Goal: Transaction & Acquisition: Book appointment/travel/reservation

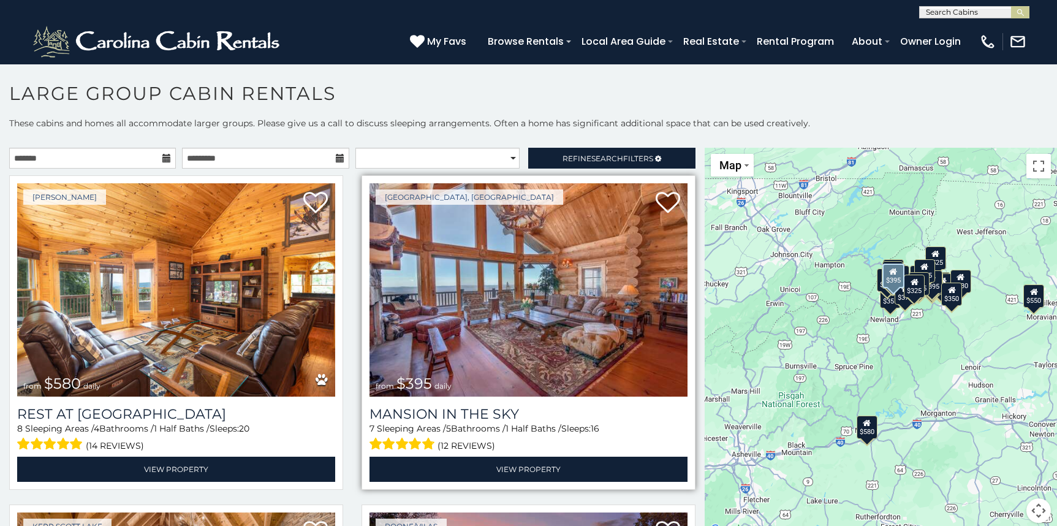
click at [521, 276] on img at bounding box center [528, 289] width 318 height 213
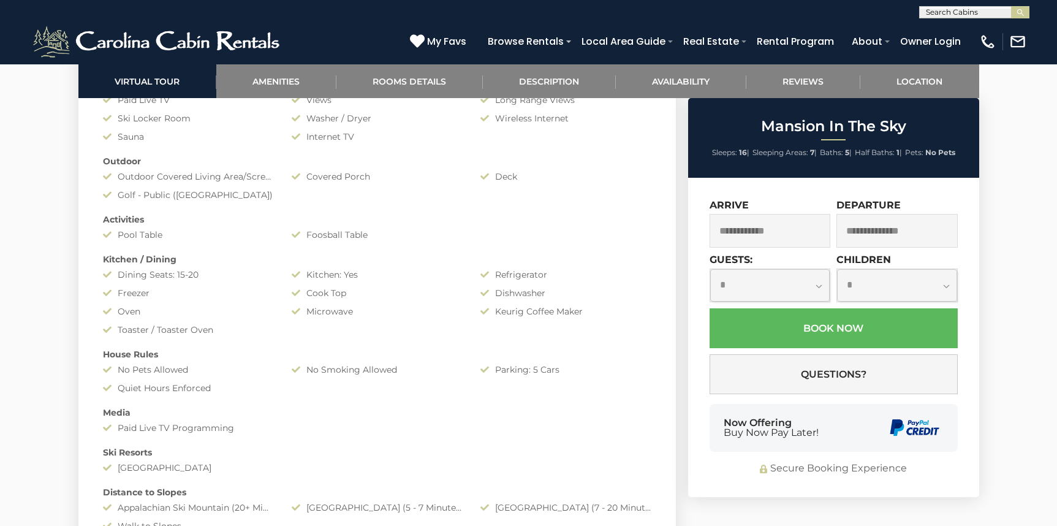
scroll to position [1225, 0]
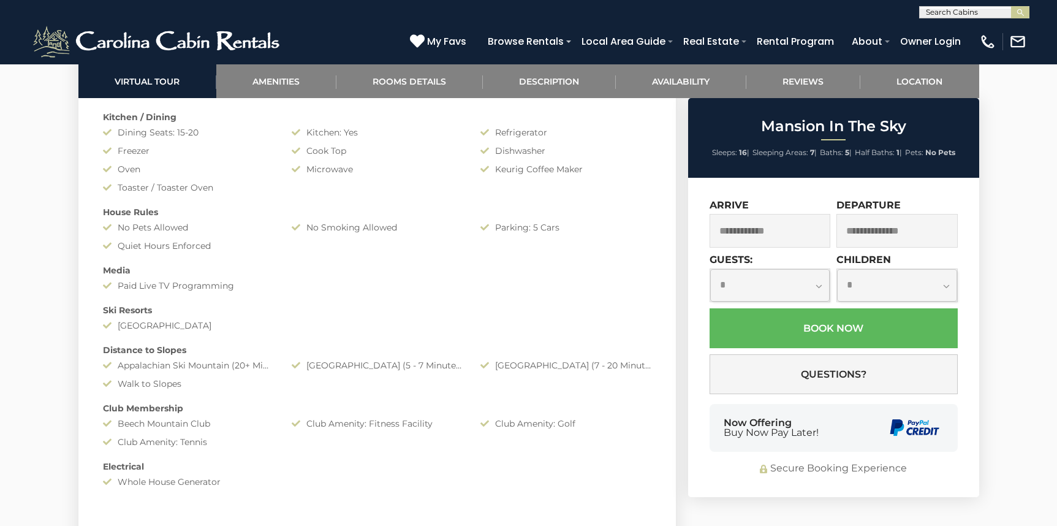
click at [760, 229] on input "text" at bounding box center [769, 231] width 121 height 34
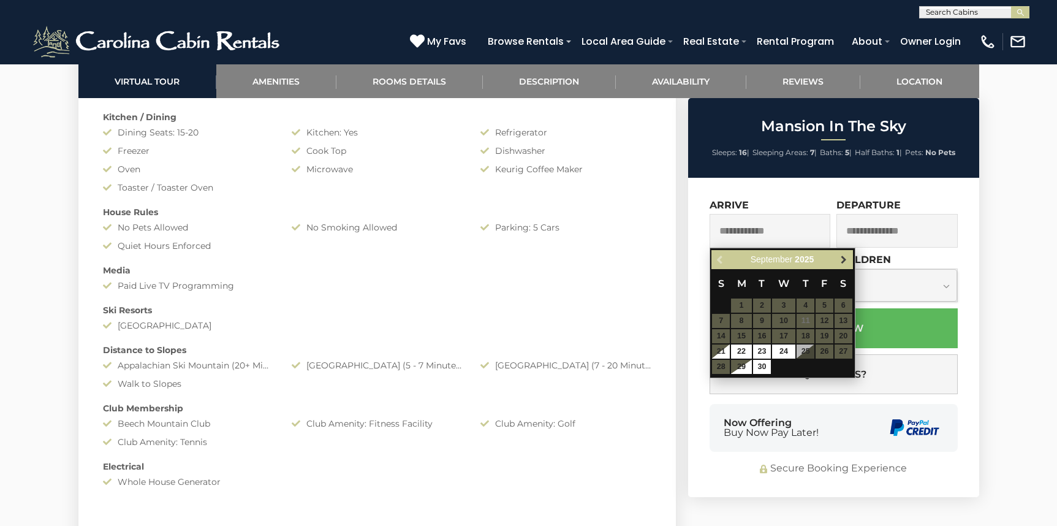
click at [841, 265] on link "Next" at bounding box center [843, 259] width 15 height 15
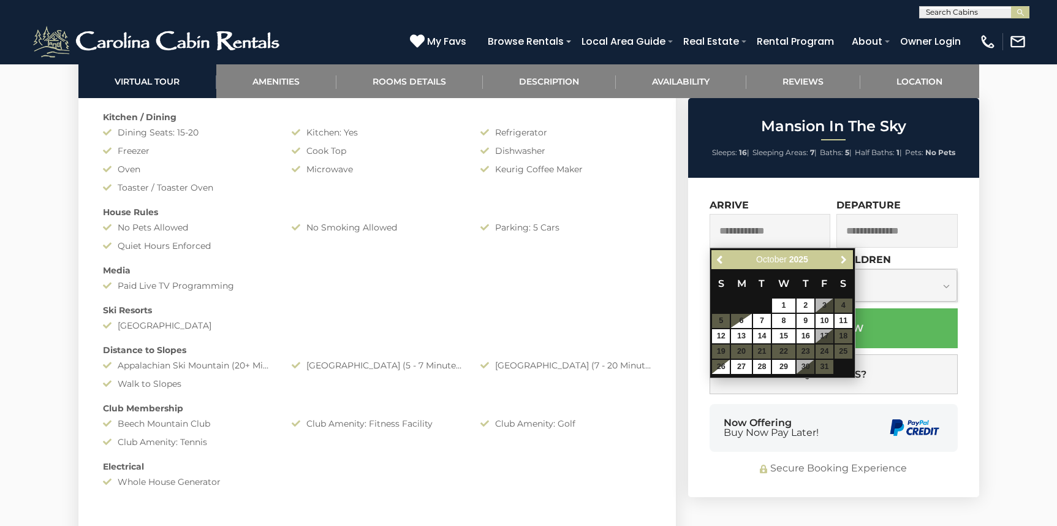
click at [841, 265] on link "Next" at bounding box center [843, 259] width 15 height 15
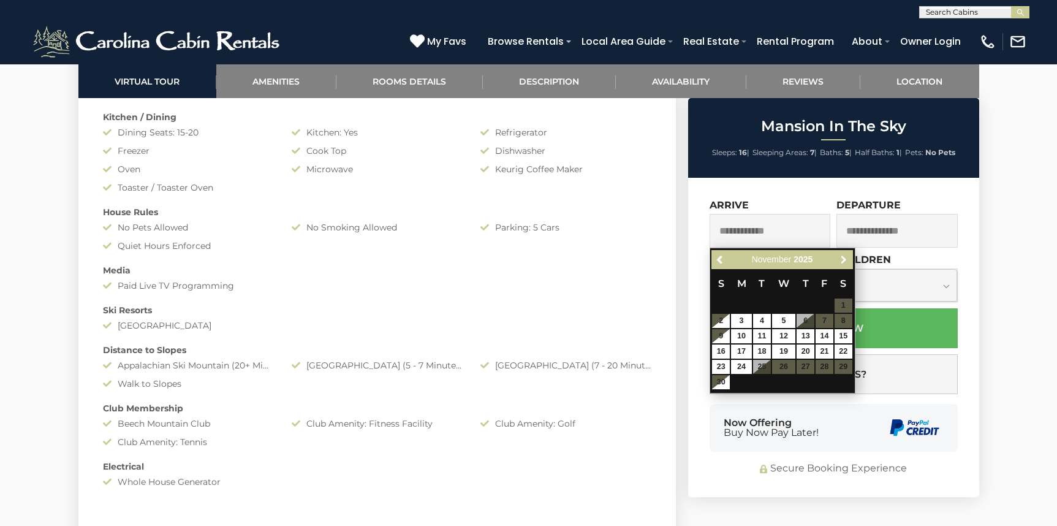
click at [841, 265] on link "Next" at bounding box center [843, 259] width 15 height 15
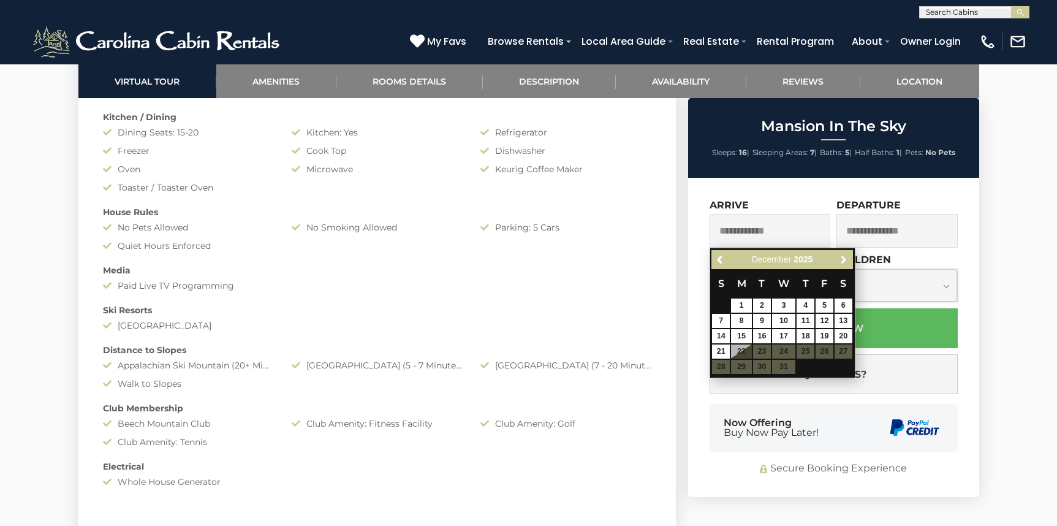
click at [841, 265] on link "Next" at bounding box center [843, 259] width 15 height 15
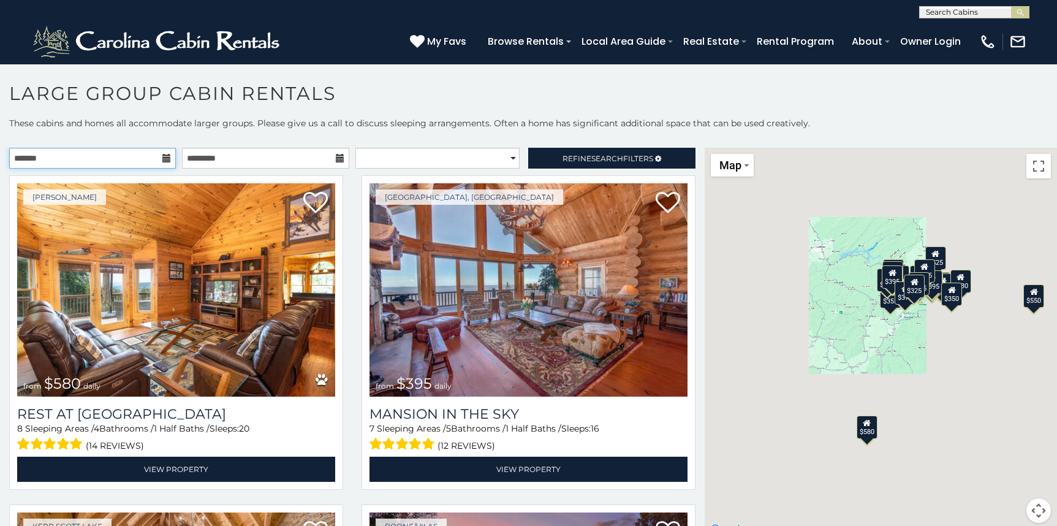
click at [65, 155] on input "text" at bounding box center [92, 158] width 167 height 21
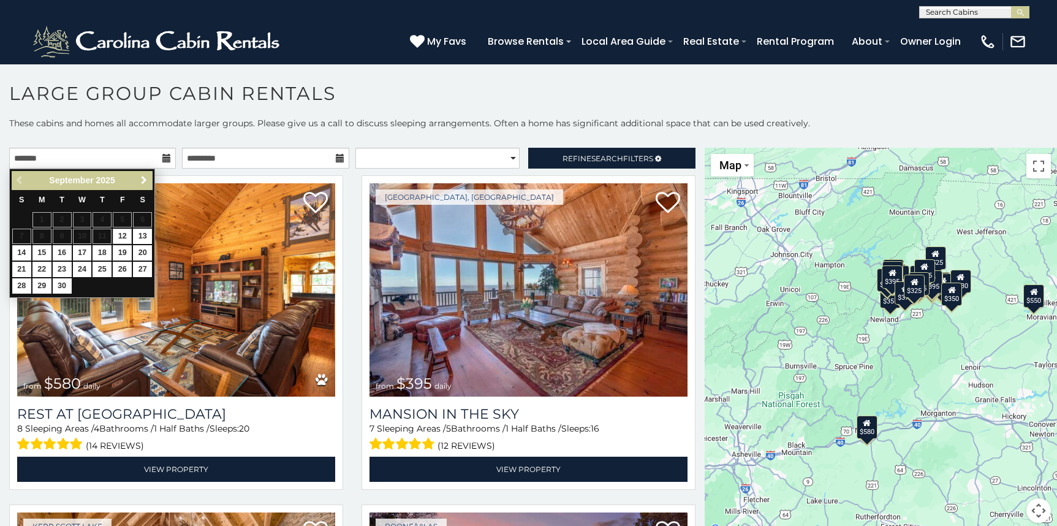
click at [145, 182] on span "Next" at bounding box center [144, 180] width 10 height 10
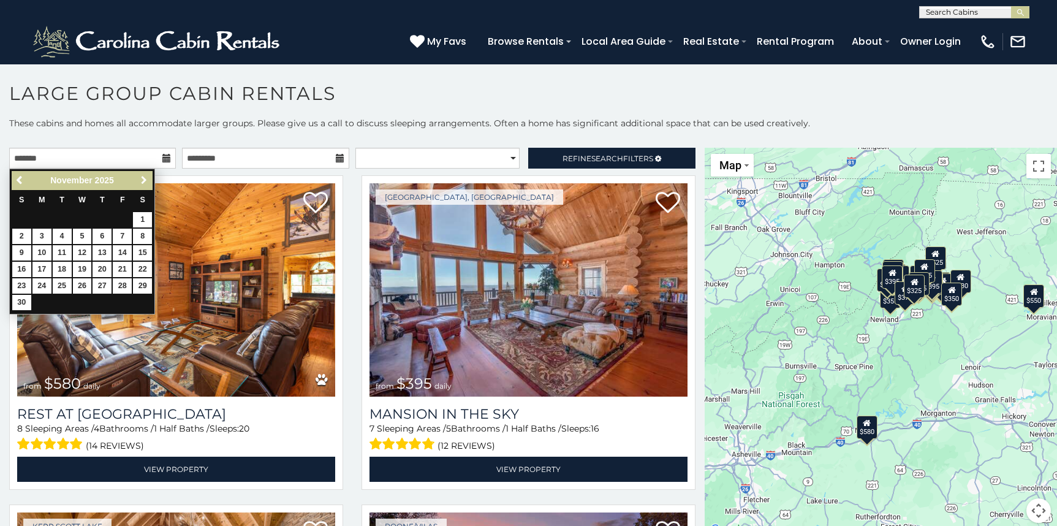
click at [145, 182] on span "Next" at bounding box center [144, 180] width 10 height 10
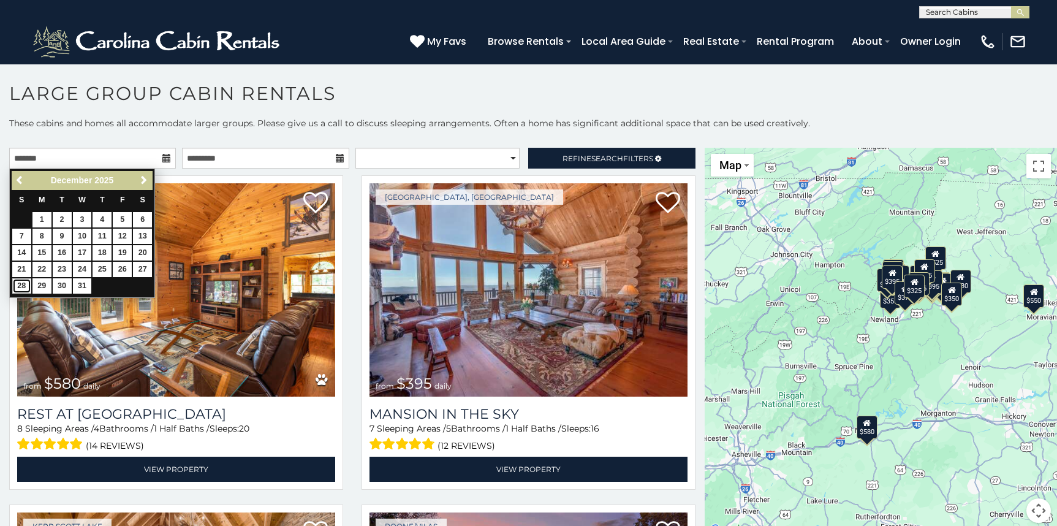
click at [26, 291] on link "28" at bounding box center [21, 285] width 19 height 15
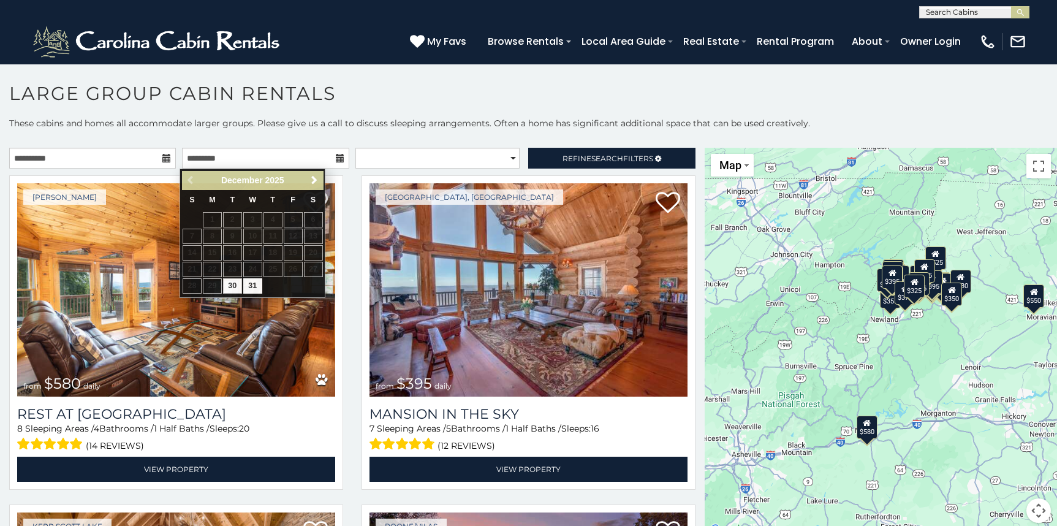
click at [162, 161] on icon at bounding box center [166, 158] width 9 height 9
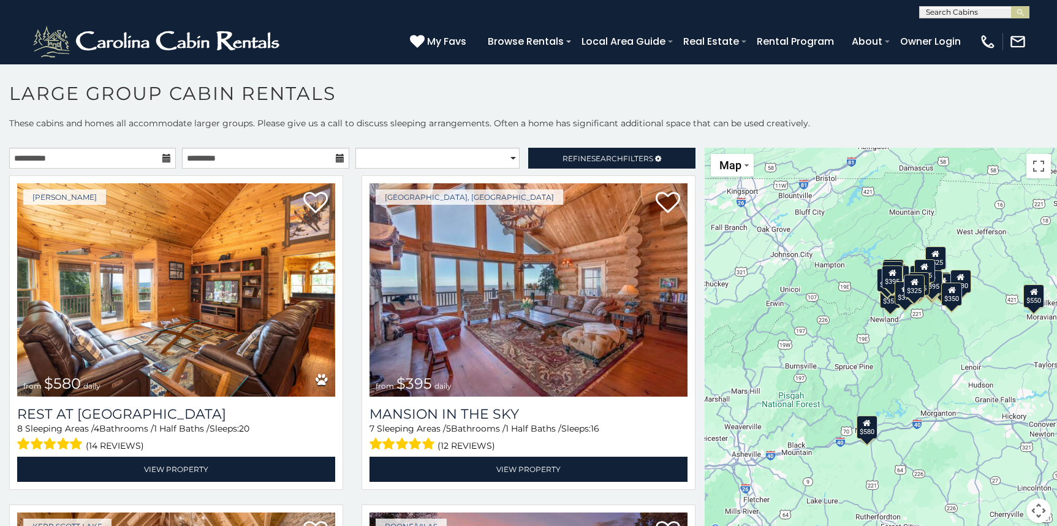
click at [165, 156] on icon at bounding box center [166, 158] width 9 height 9
click at [75, 156] on input "**********" at bounding box center [92, 158] width 167 height 21
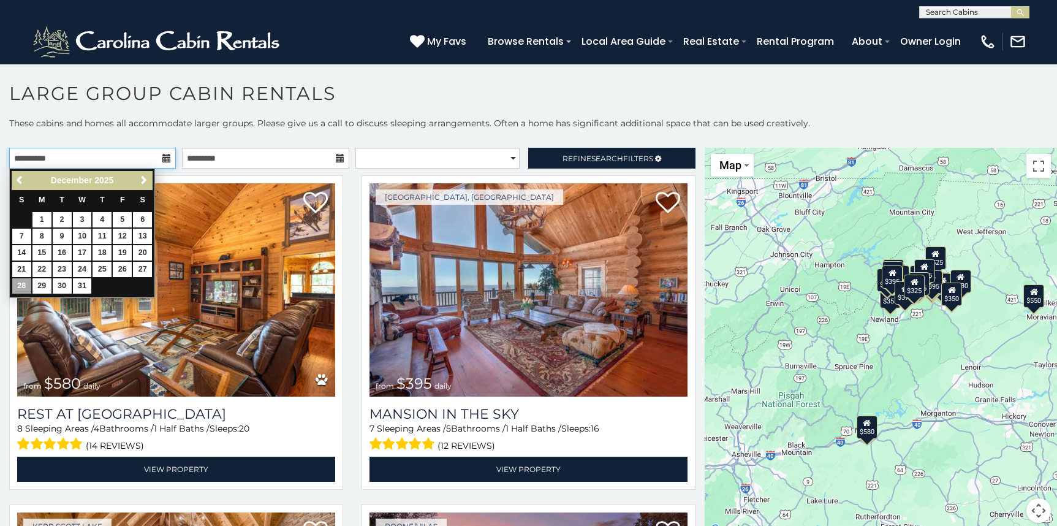
click at [31, 157] on input "**********" at bounding box center [92, 158] width 167 height 21
click at [33, 156] on input "**********" at bounding box center [92, 158] width 167 height 21
click at [142, 269] on link "27" at bounding box center [142, 269] width 19 height 15
type input "**********"
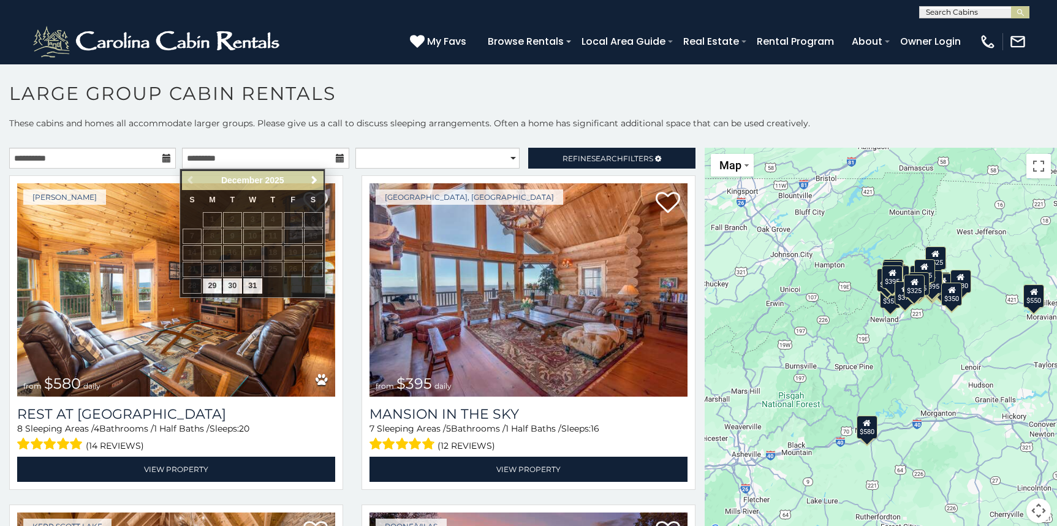
click at [336, 160] on icon at bounding box center [340, 158] width 9 height 9
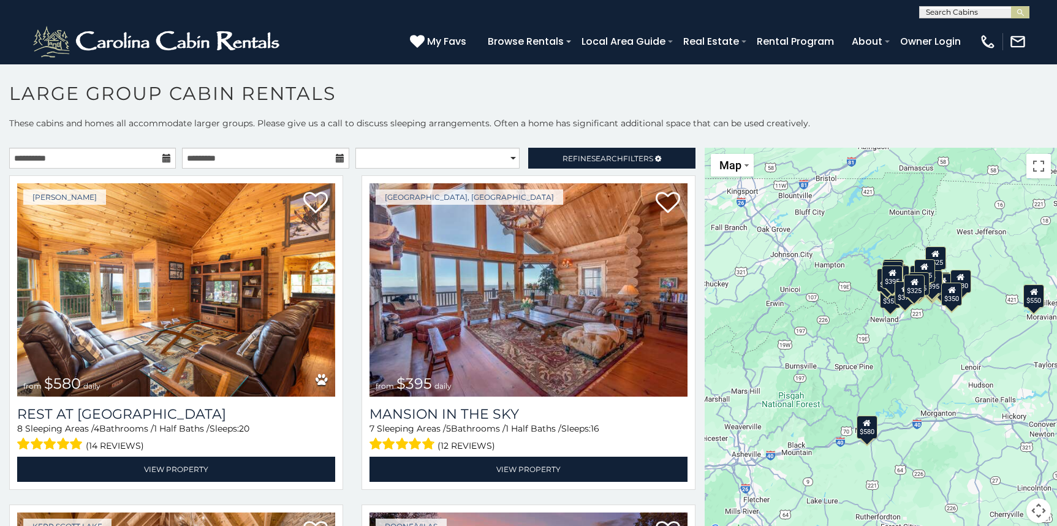
click at [336, 160] on icon at bounding box center [340, 158] width 9 height 9
click at [314, 162] on input "text" at bounding box center [265, 158] width 167 height 21
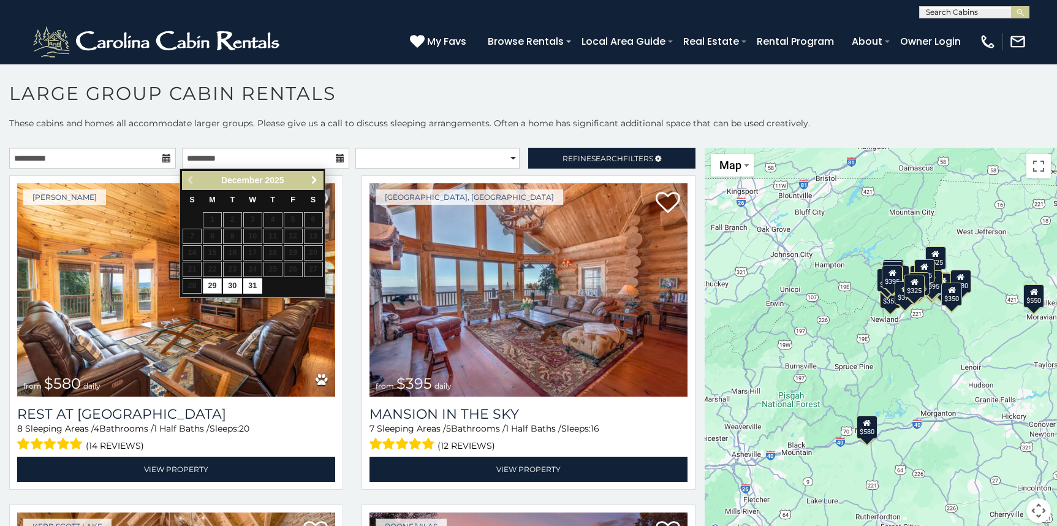
click at [309, 179] on span "Next" at bounding box center [314, 180] width 10 height 10
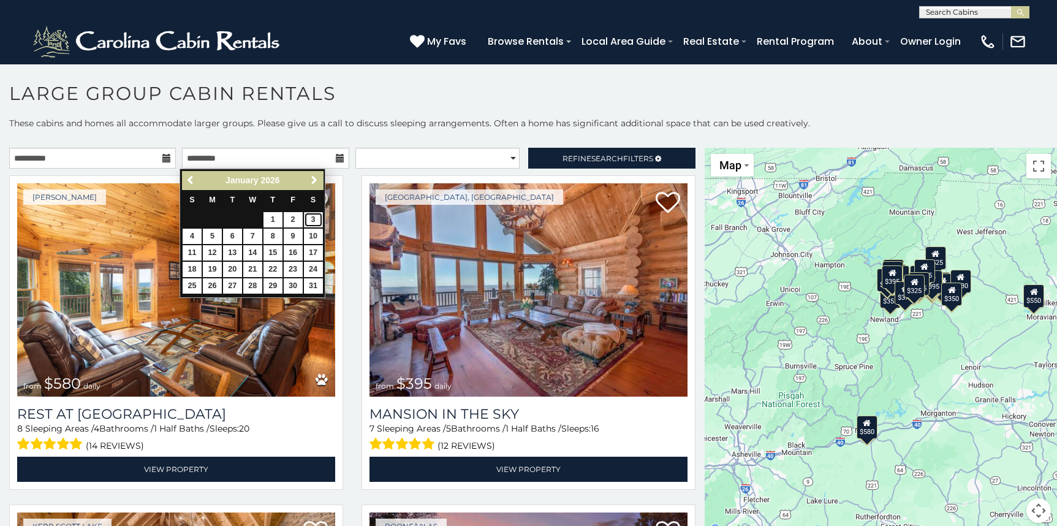
click at [309, 225] on link "3" at bounding box center [313, 219] width 19 height 15
type input "**********"
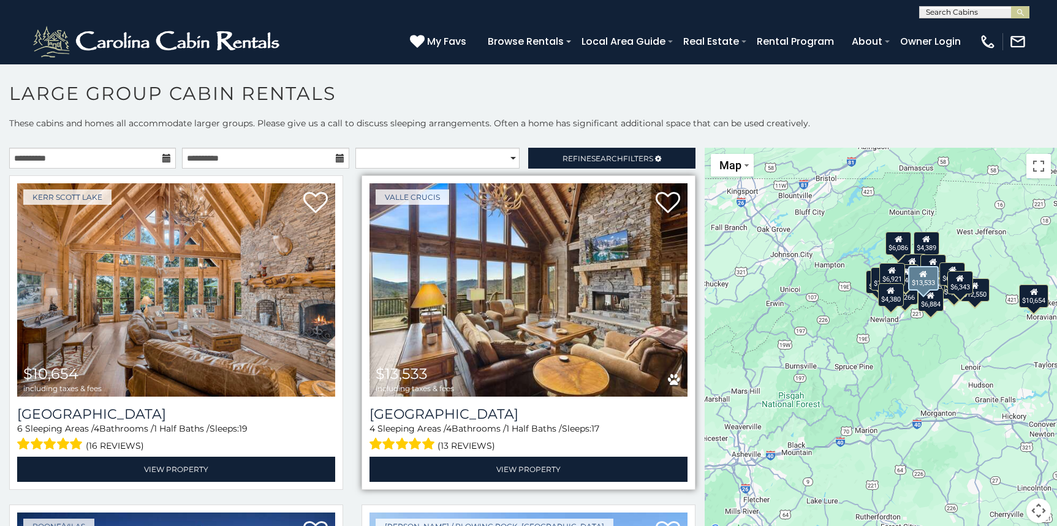
click at [497, 352] on img at bounding box center [528, 289] width 318 height 213
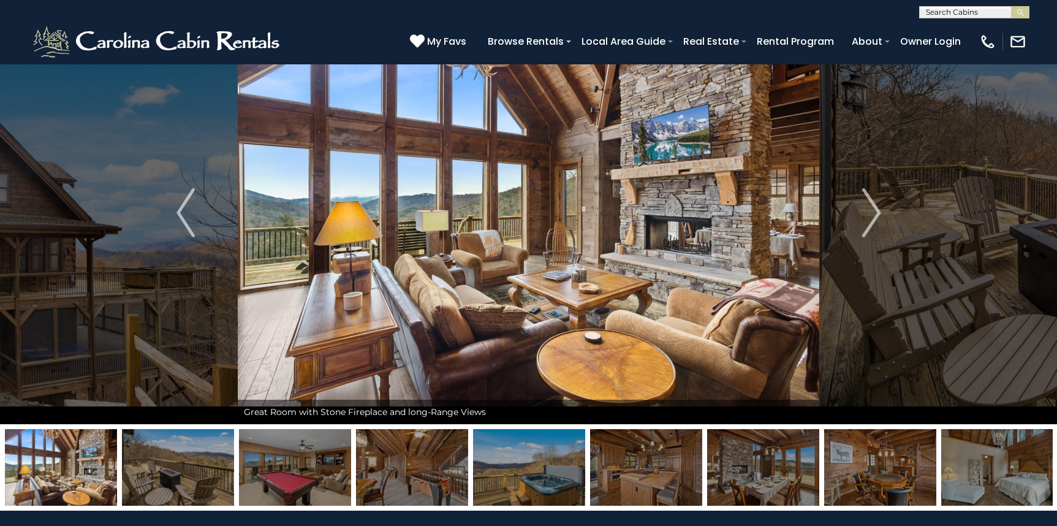
scroll to position [123, 0]
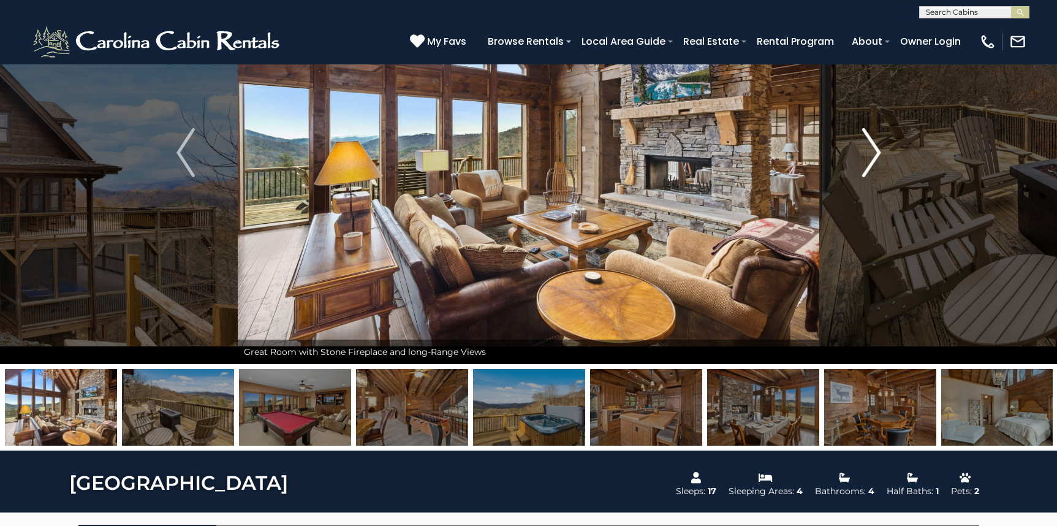
click at [877, 156] on img "Next" at bounding box center [871, 152] width 18 height 49
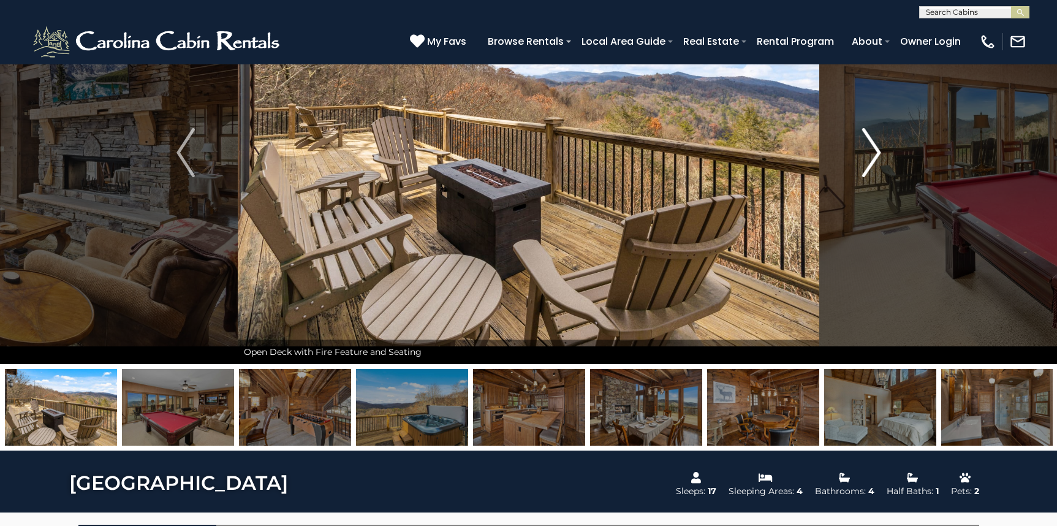
click at [875, 156] on img "Next" at bounding box center [871, 152] width 18 height 49
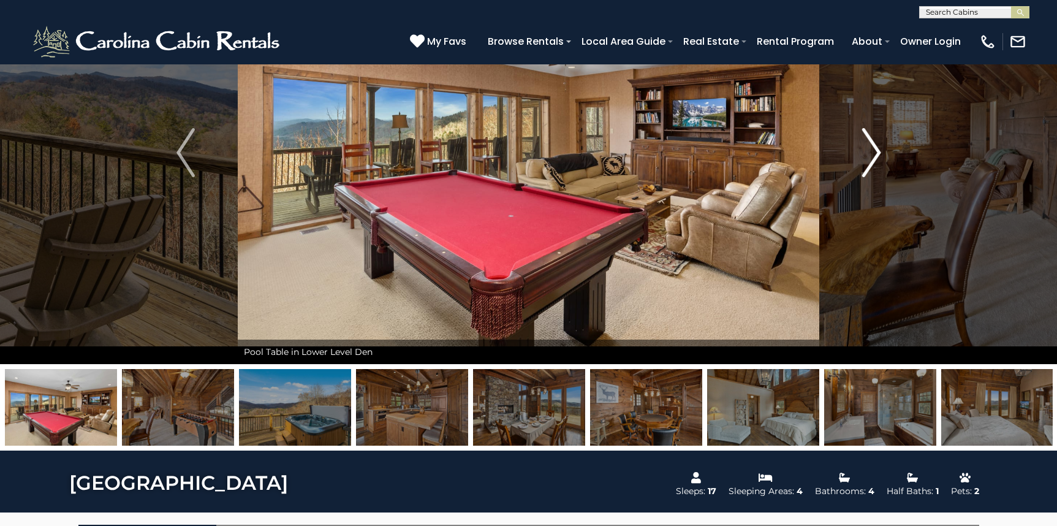
click at [875, 156] on img "Next" at bounding box center [871, 152] width 18 height 49
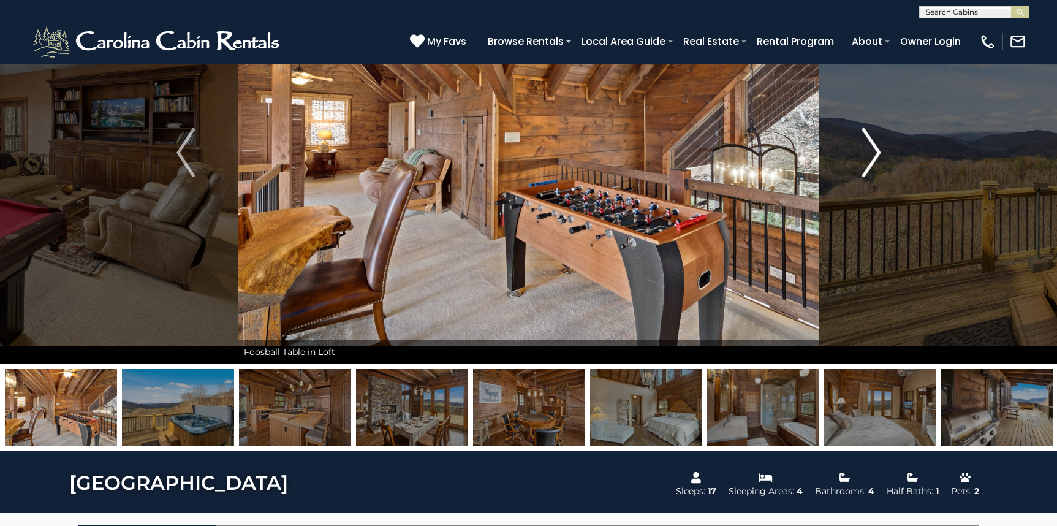
scroll to position [0, 0]
click at [875, 156] on img "Next" at bounding box center [871, 152] width 18 height 49
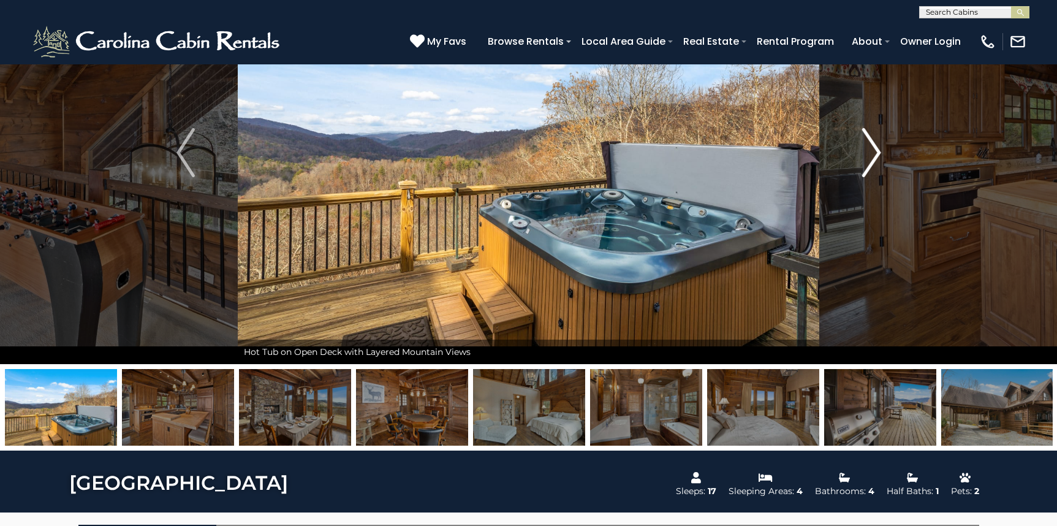
click at [875, 156] on img "Next" at bounding box center [871, 152] width 18 height 49
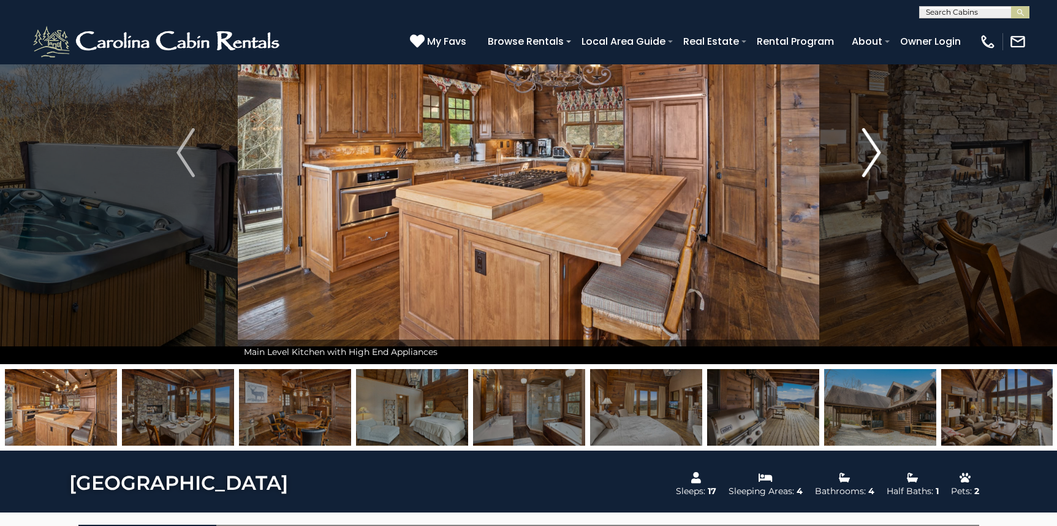
click at [875, 156] on img "Next" at bounding box center [871, 152] width 18 height 49
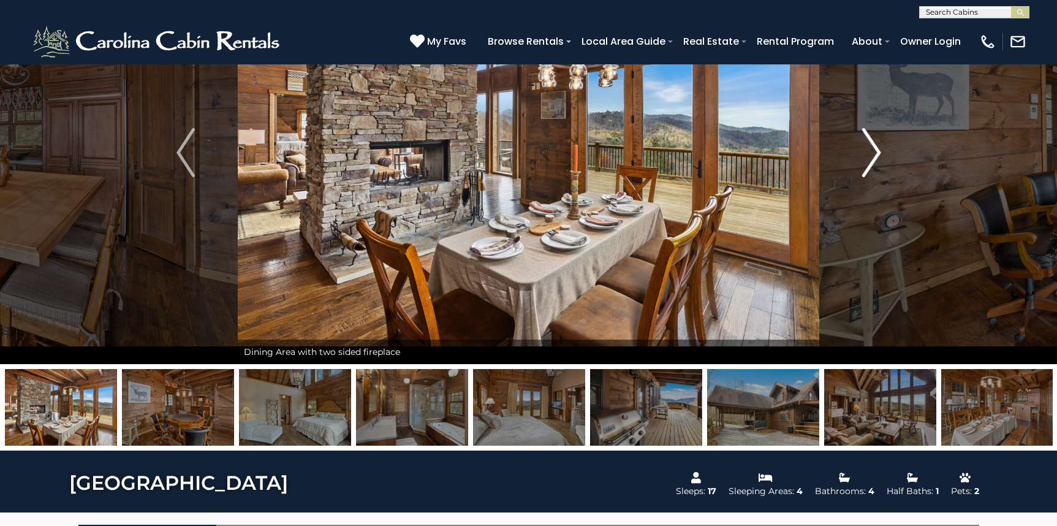
click at [875, 156] on img "Next" at bounding box center [871, 152] width 18 height 49
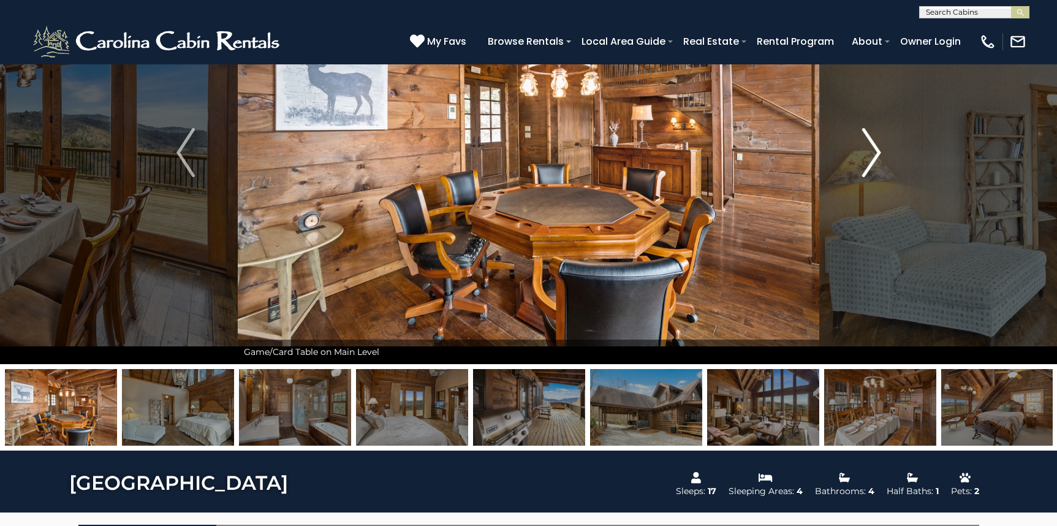
click at [873, 156] on img "Next" at bounding box center [871, 152] width 18 height 49
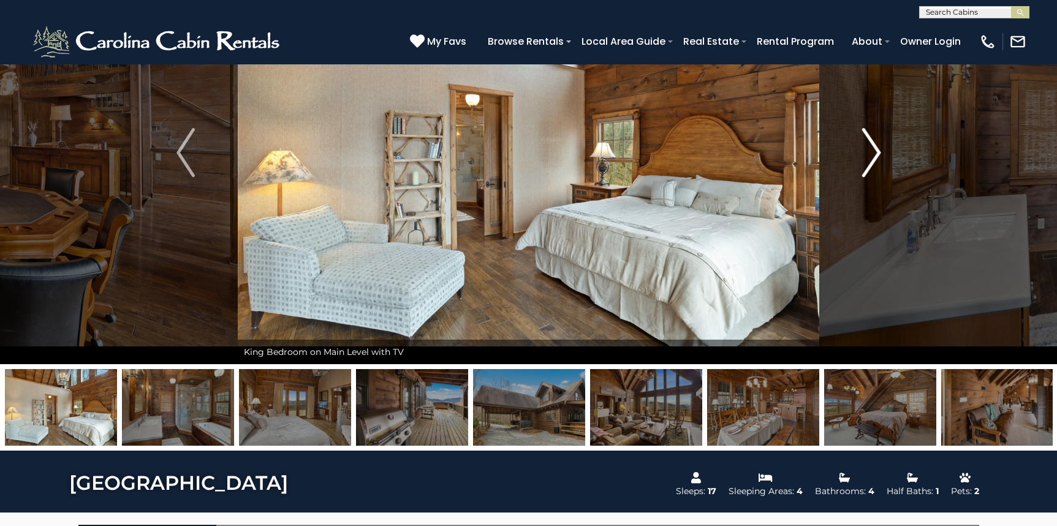
click at [873, 156] on img "Next" at bounding box center [871, 152] width 18 height 49
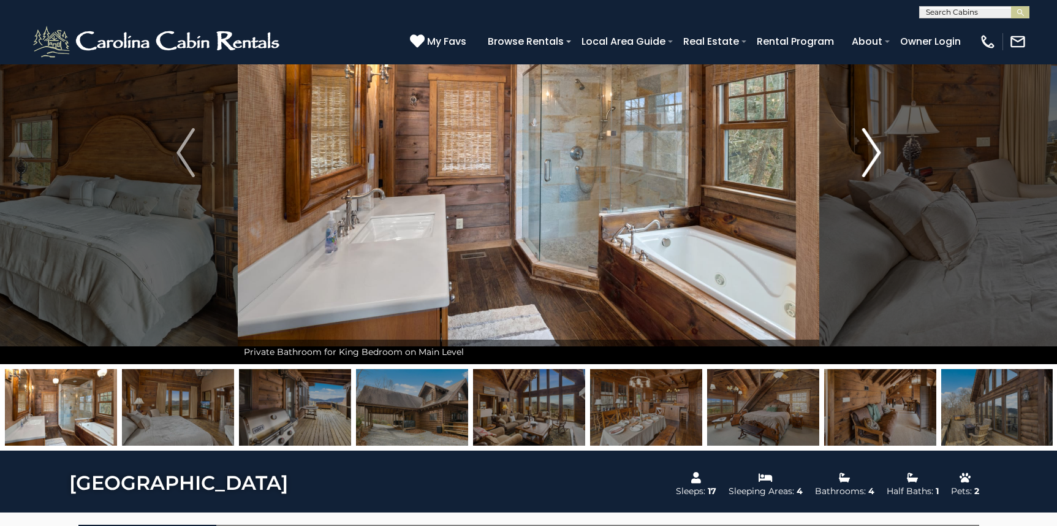
click at [873, 156] on img "Next" at bounding box center [871, 152] width 18 height 49
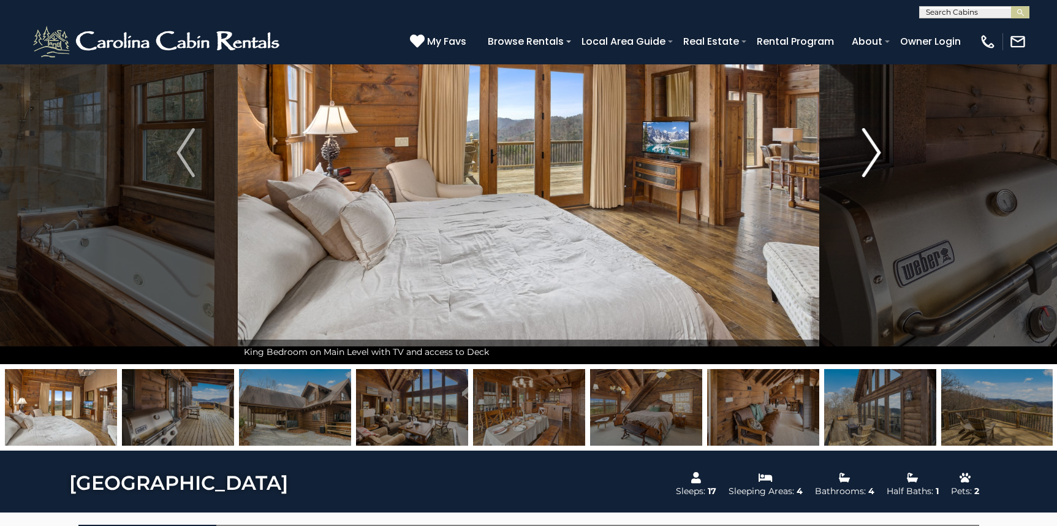
click at [873, 156] on img "Next" at bounding box center [871, 152] width 18 height 49
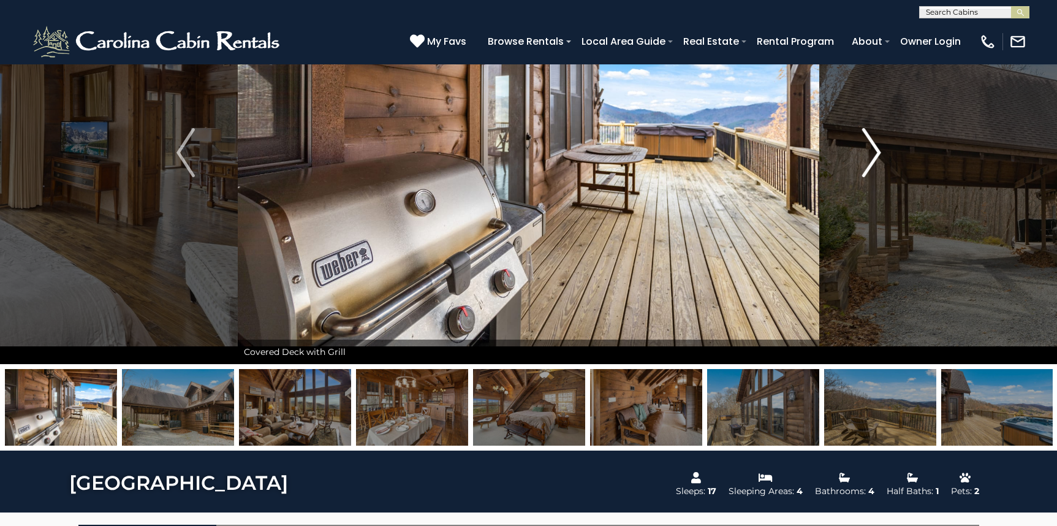
click at [873, 156] on img "Next" at bounding box center [871, 152] width 18 height 49
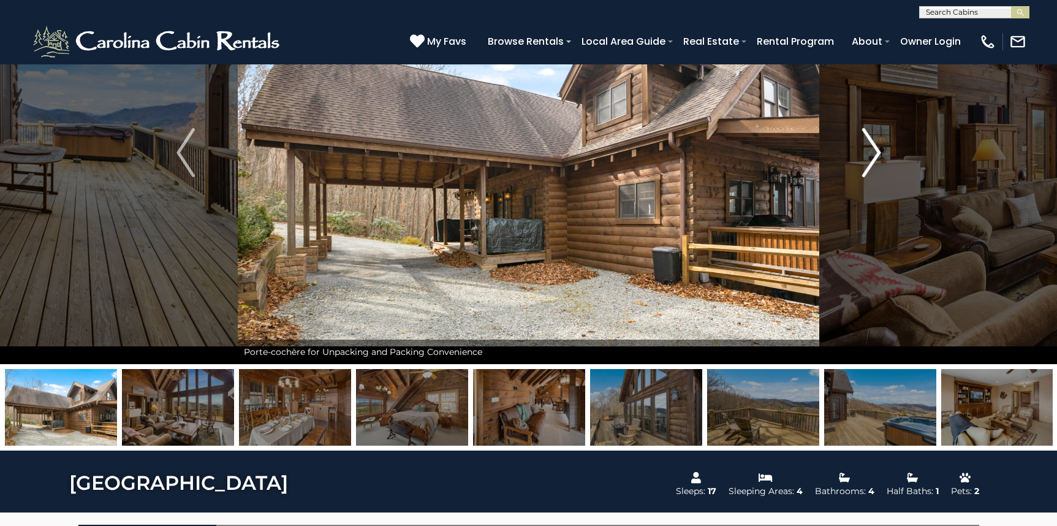
click at [873, 156] on img "Next" at bounding box center [871, 152] width 18 height 49
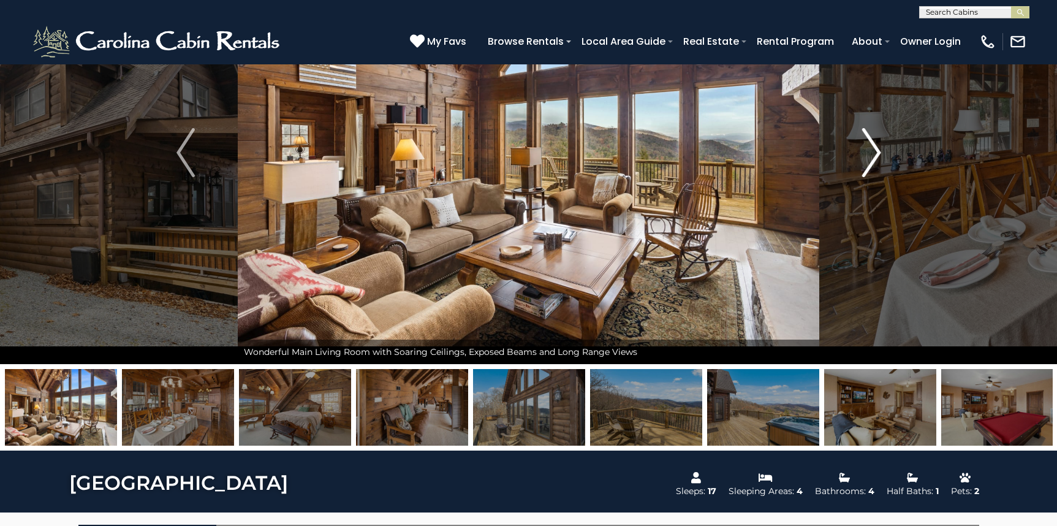
click at [873, 156] on img "Next" at bounding box center [871, 152] width 18 height 49
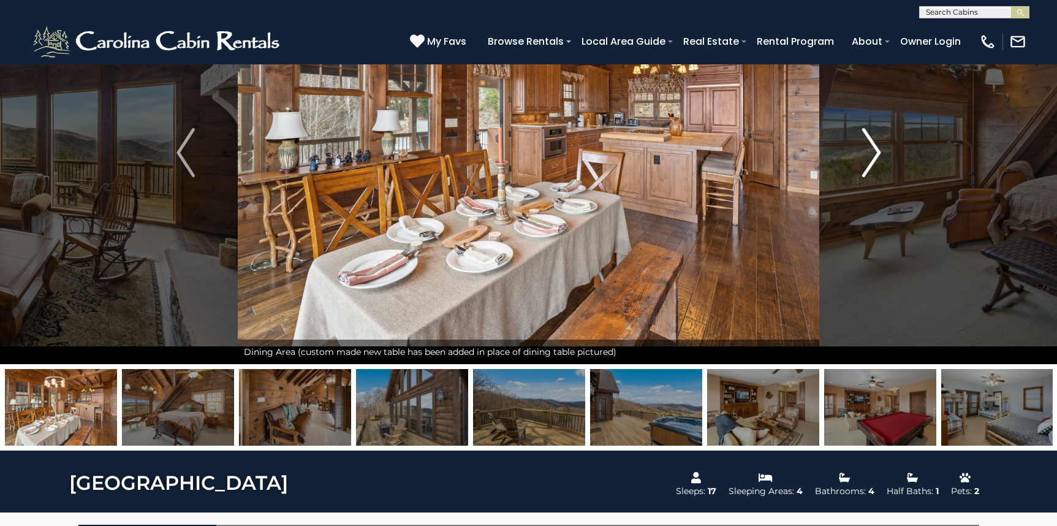
click at [873, 156] on img "Next" at bounding box center [871, 152] width 18 height 49
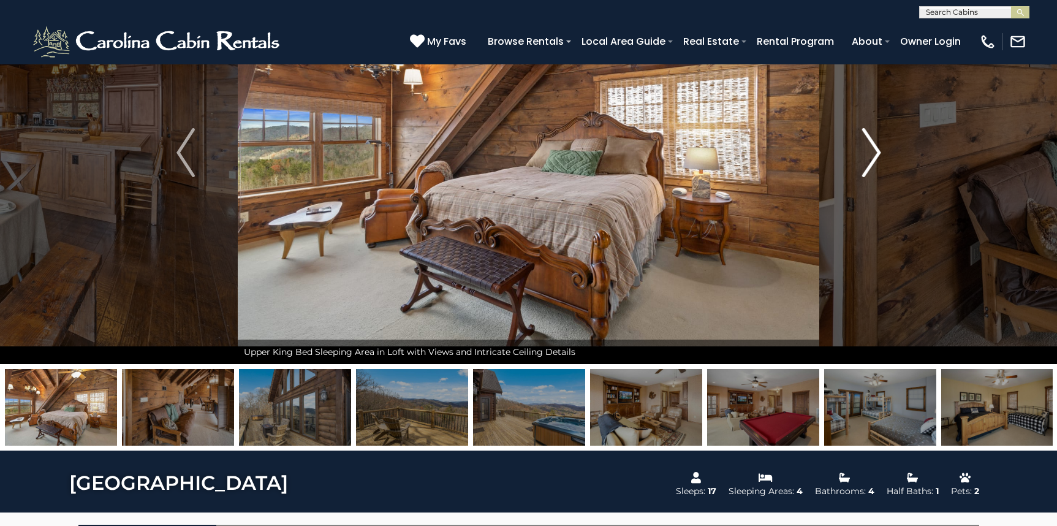
click at [873, 156] on img "Next" at bounding box center [871, 152] width 18 height 49
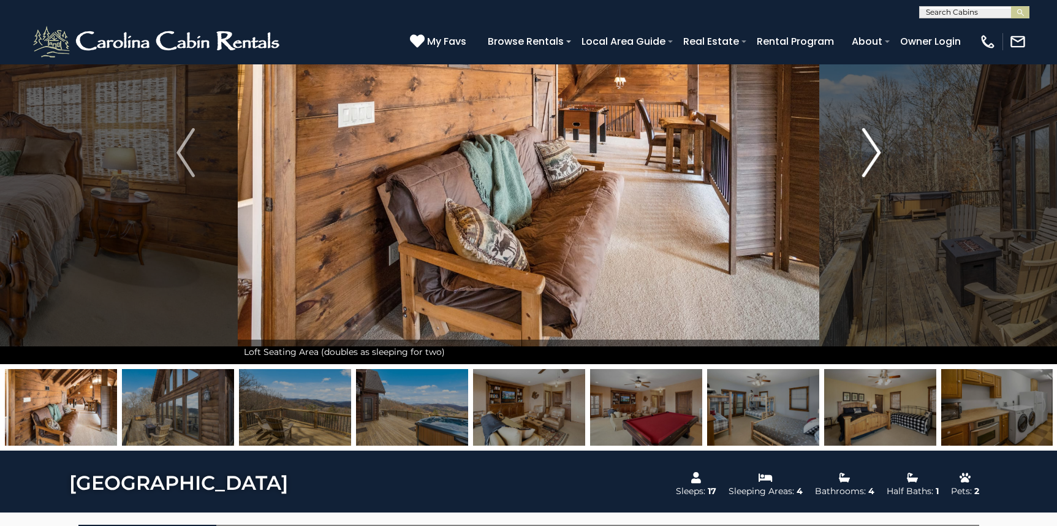
click at [873, 156] on img "Next" at bounding box center [871, 152] width 18 height 49
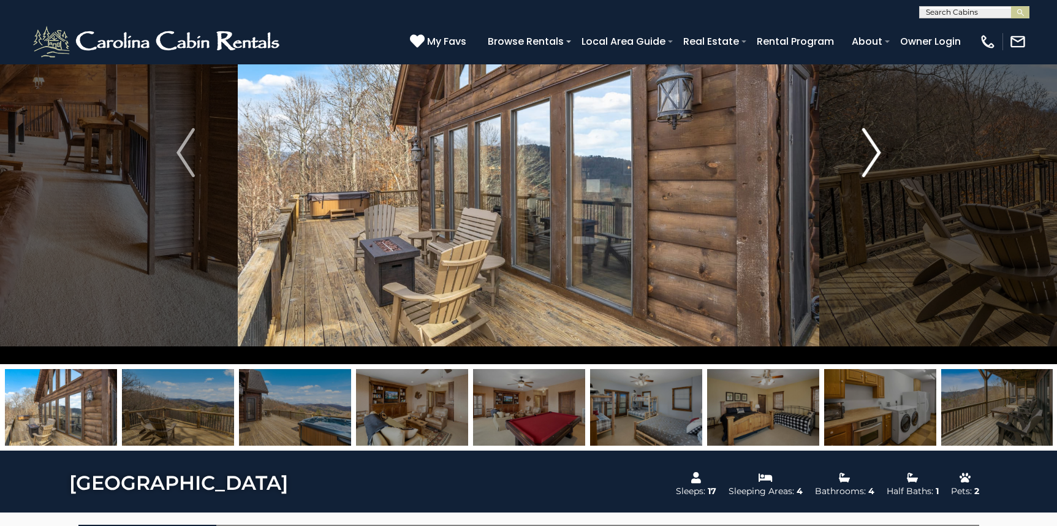
click at [873, 156] on img "Next" at bounding box center [871, 152] width 18 height 49
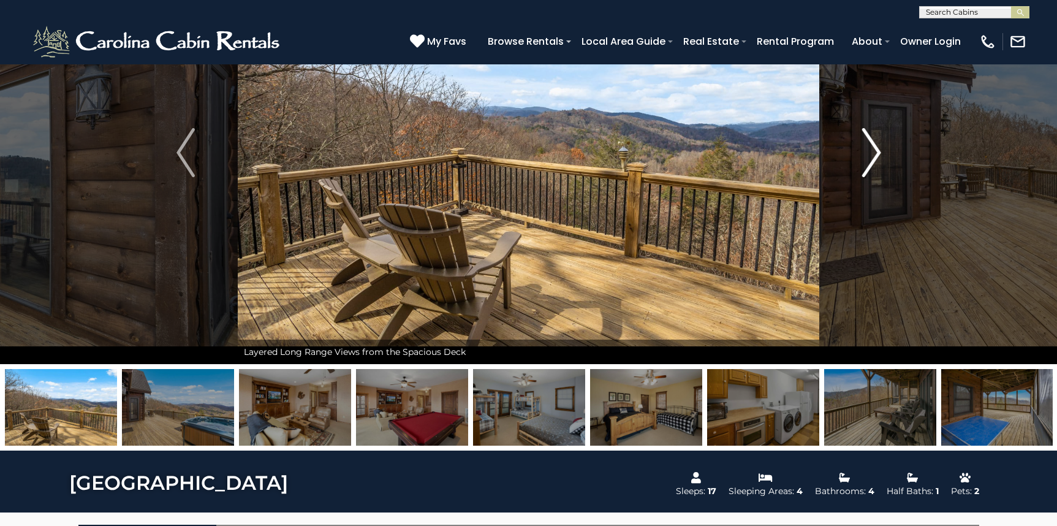
click at [873, 156] on img "Next" at bounding box center [871, 152] width 18 height 49
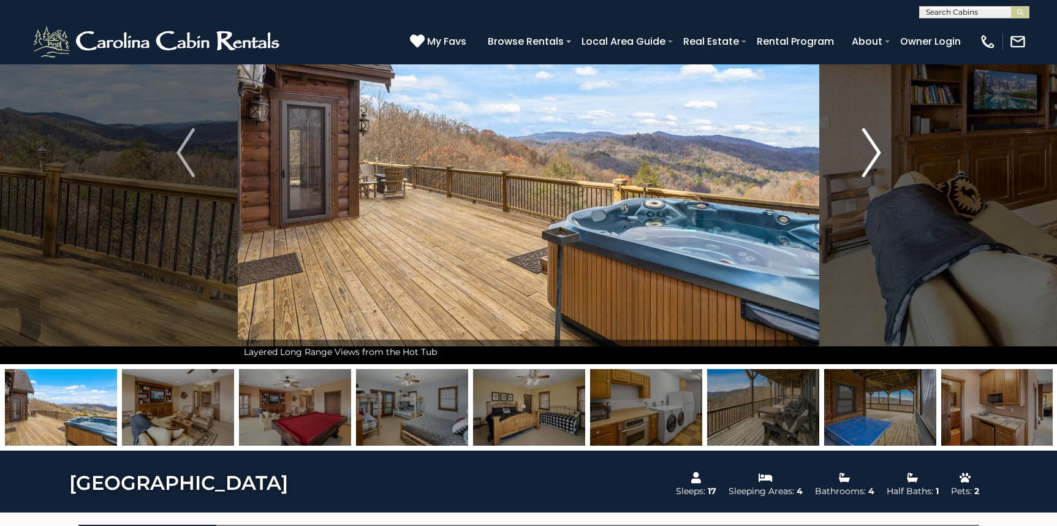
click at [873, 156] on img "Next" at bounding box center [871, 152] width 18 height 49
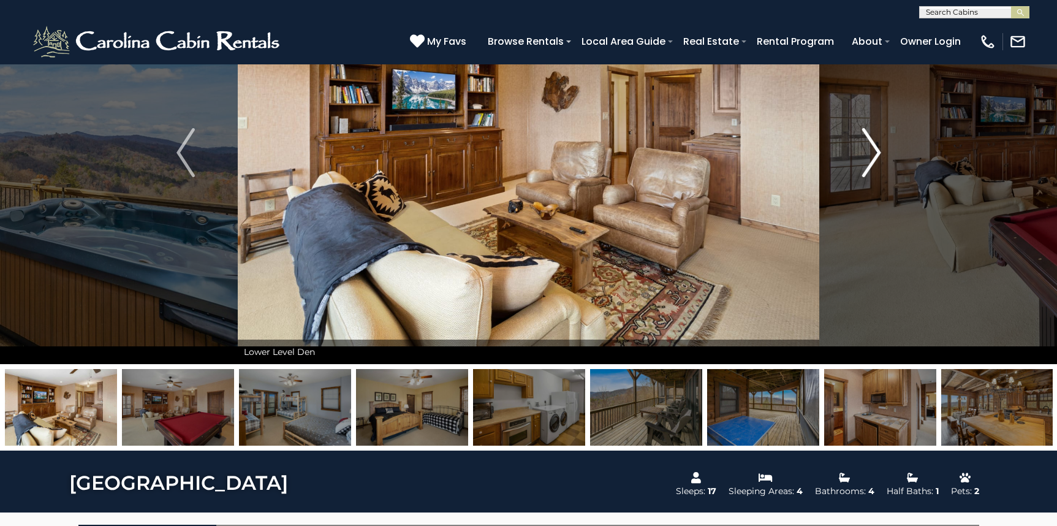
click at [873, 156] on img "Next" at bounding box center [871, 152] width 18 height 49
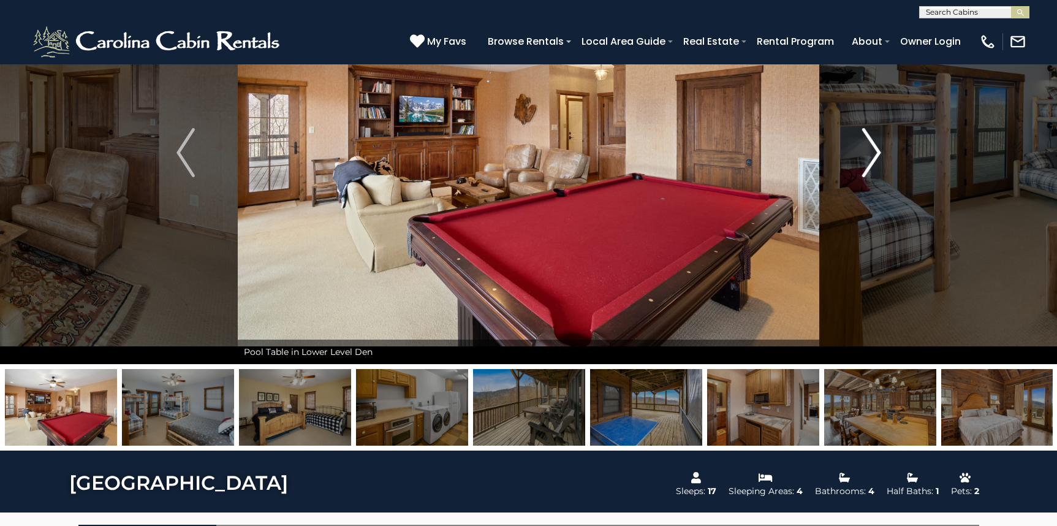
click at [871, 156] on img "Next" at bounding box center [871, 152] width 18 height 49
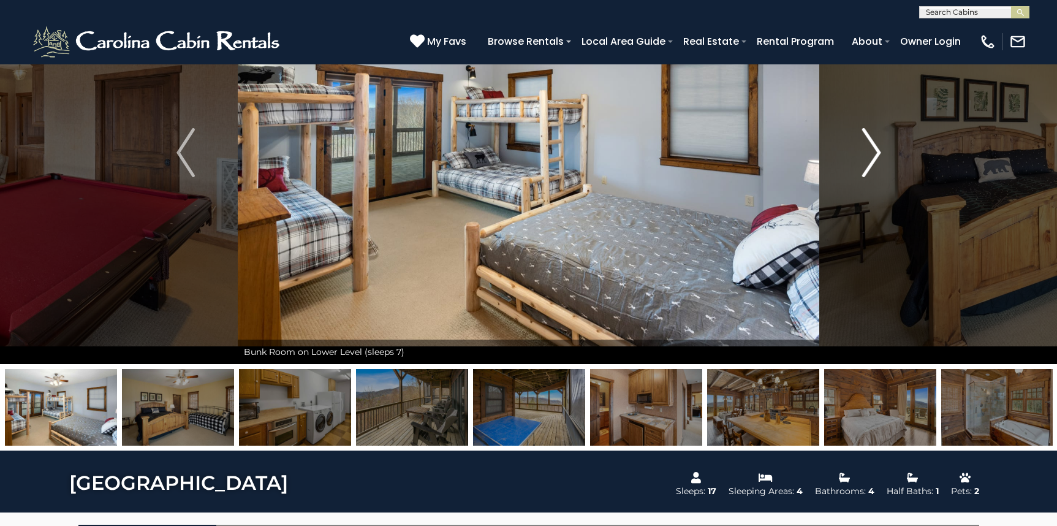
click at [870, 156] on img "Next" at bounding box center [871, 152] width 18 height 49
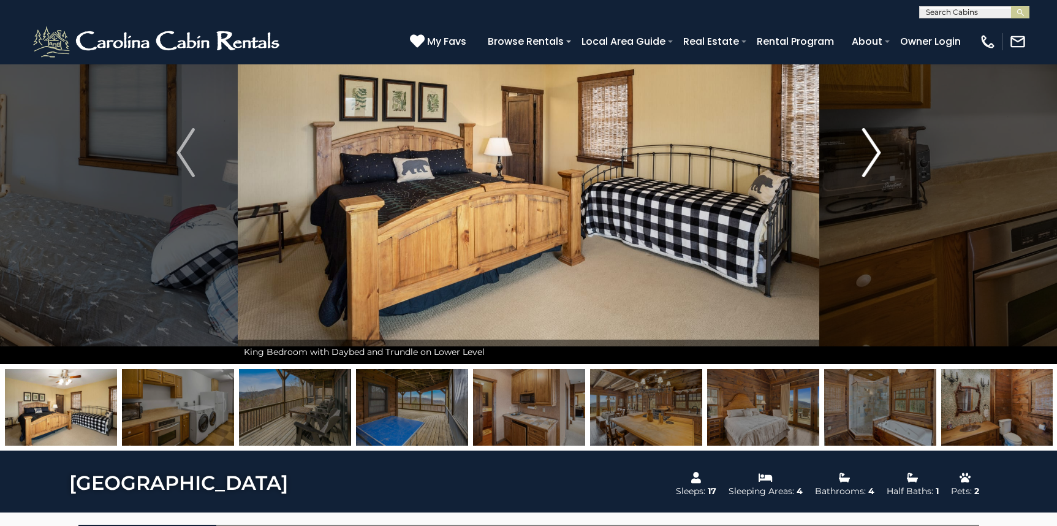
click at [870, 156] on img "Next" at bounding box center [871, 152] width 18 height 49
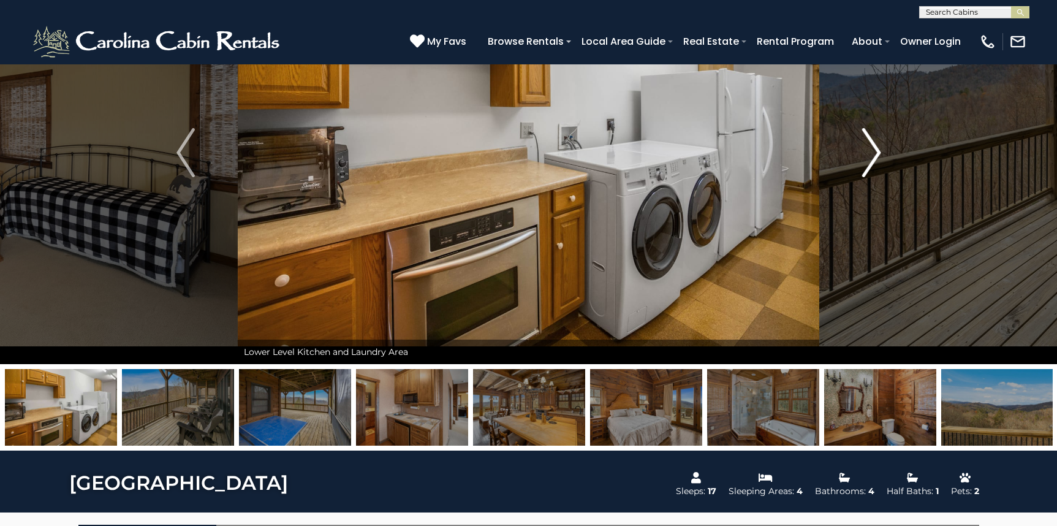
click at [870, 156] on img "Next" at bounding box center [871, 152] width 18 height 49
